Goal: Transaction & Acquisition: Subscribe to service/newsletter

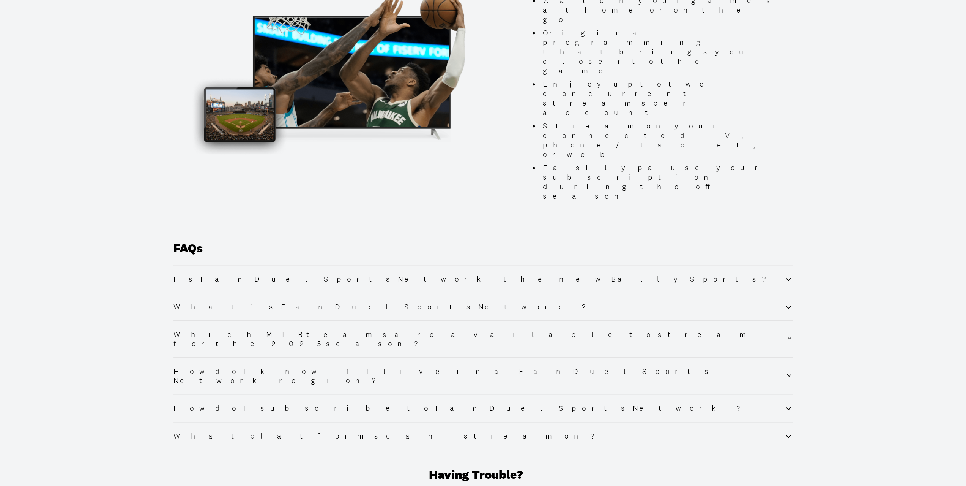
scroll to position [687, 0]
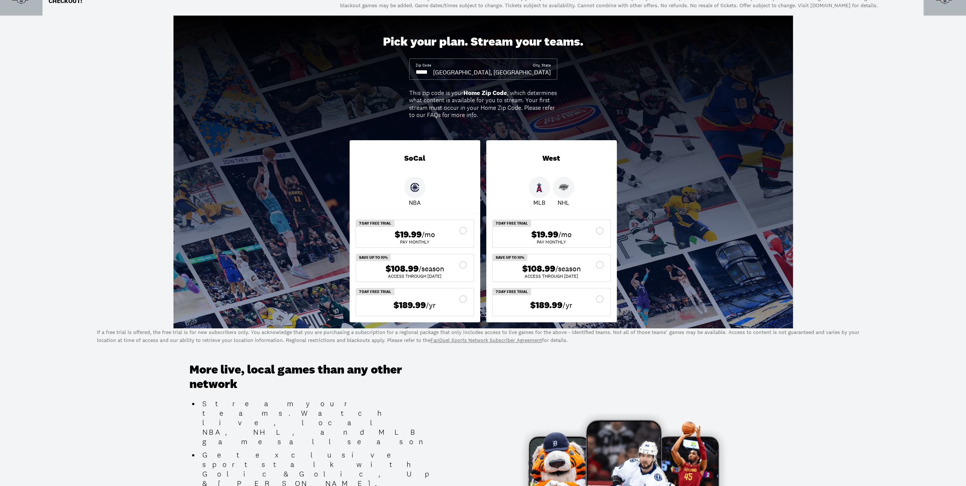
scroll to position [0, 0]
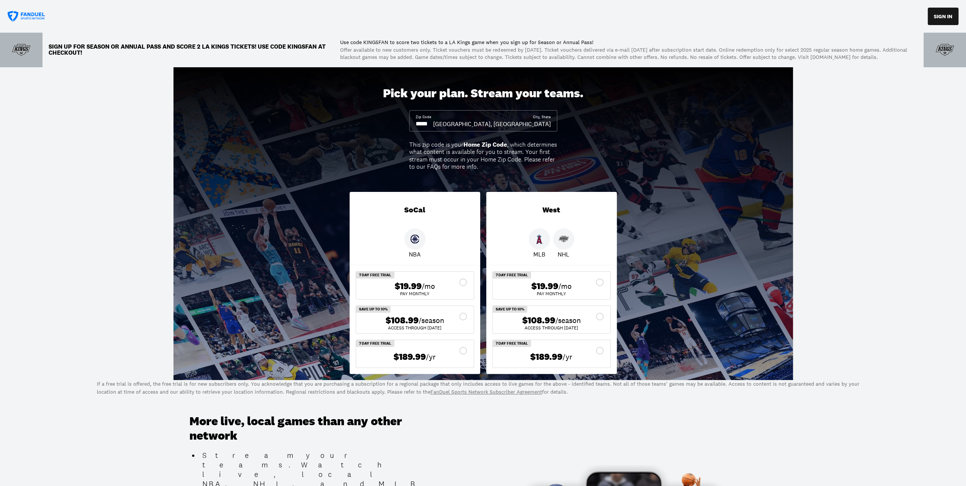
click at [63, 55] on p "Sign up for Season or Annual Pass and score 2 LA Kings TICKETS! Use code KINGSF…" at bounding box center [191, 50] width 285 height 12
click at [945, 54] on img at bounding box center [945, 50] width 18 height 18
click at [935, 17] on button "SIGN IN" at bounding box center [943, 16] width 31 height 17
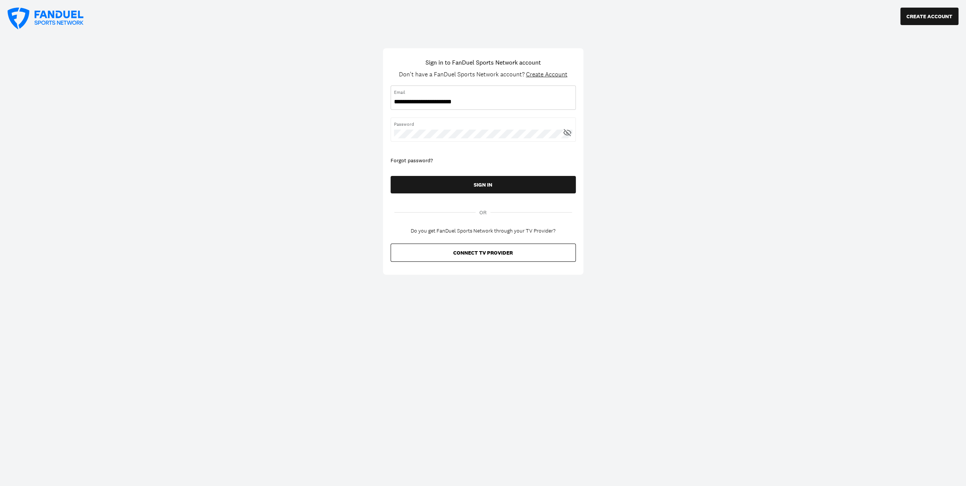
click at [497, 106] on input "username" at bounding box center [483, 102] width 178 height 8
type input "**********"
